Goal: Information Seeking & Learning: Find specific fact

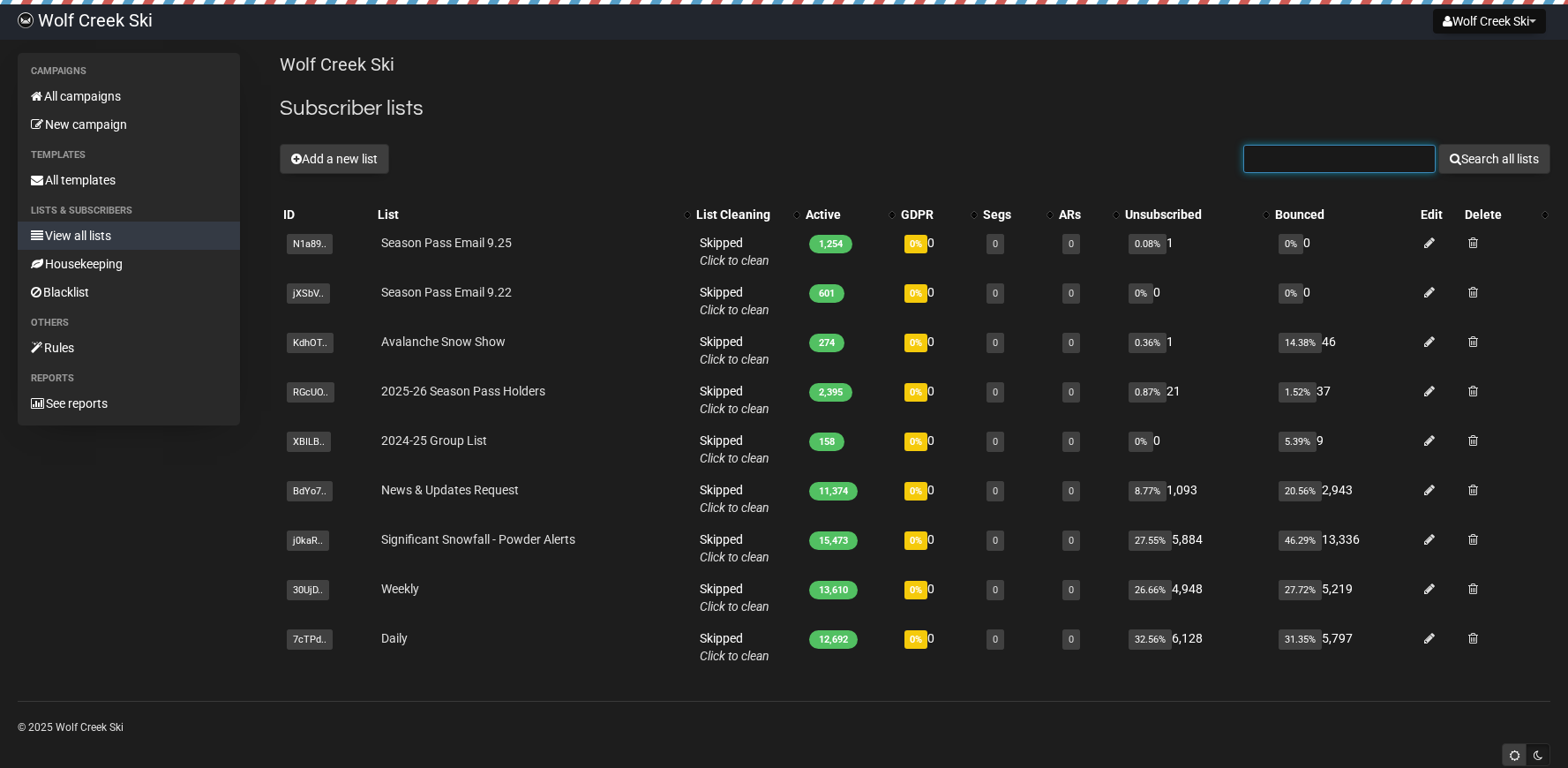
click at [1296, 159] on input "text" at bounding box center [1339, 158] width 192 height 28
type input "dmclain"
click at [1438, 144] on button "Search all lists" at bounding box center [1494, 158] width 112 height 30
drag, startPoint x: 0, startPoint y: 0, endPoint x: 1324, endPoint y: 160, distance: 1333.6
click at [1324, 160] on input "text" at bounding box center [1339, 158] width 192 height 28
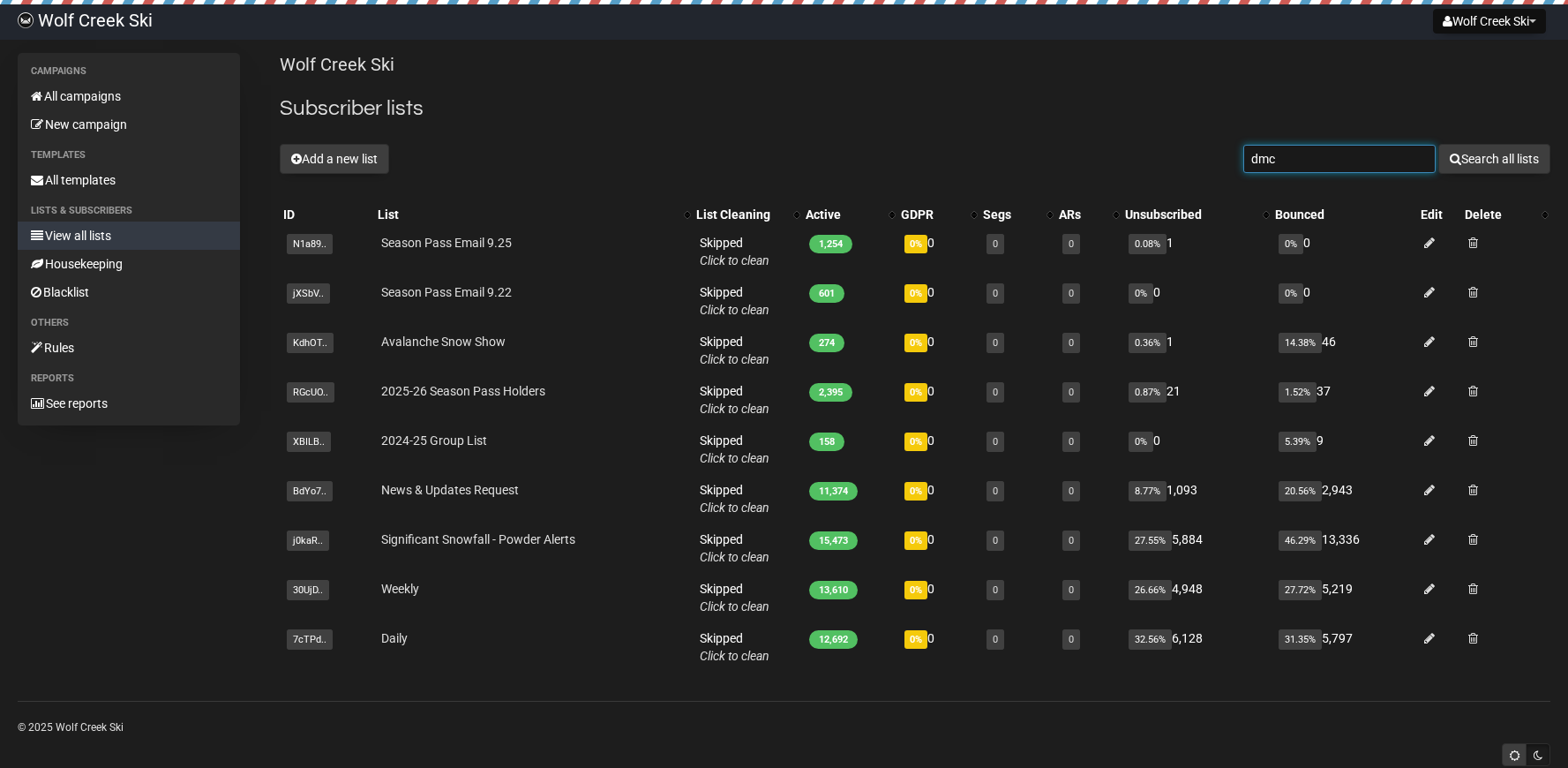
click at [1319, 162] on input "dmc" at bounding box center [1339, 158] width 192 height 28
type input "dmclain3@"
click at [1438, 143] on button "Search all lists" at bounding box center [1494, 157] width 112 height 30
